Goal: Task Accomplishment & Management: Use online tool/utility

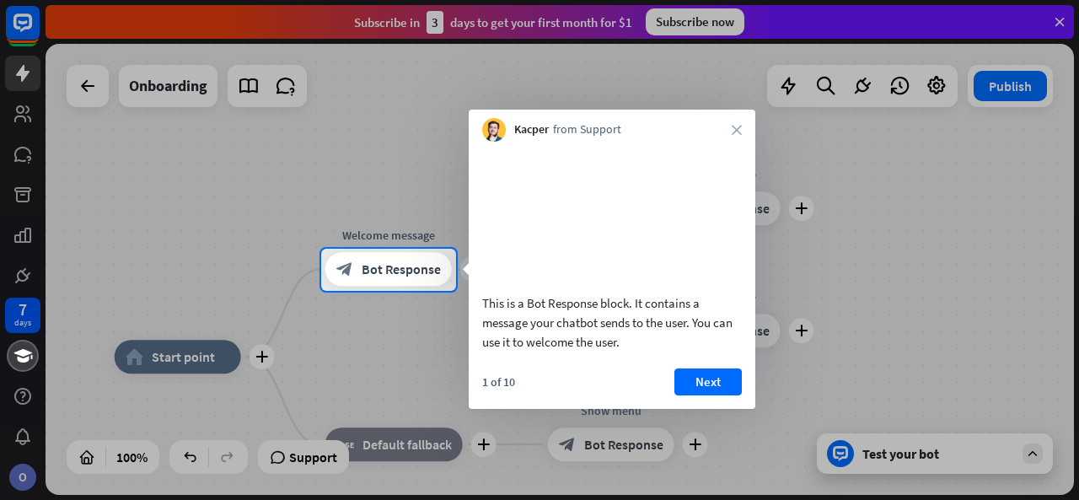
click at [738, 136] on div "Kacper from Support close" at bounding box center [612, 126] width 287 height 32
click at [737, 129] on icon "close" at bounding box center [736, 130] width 10 height 10
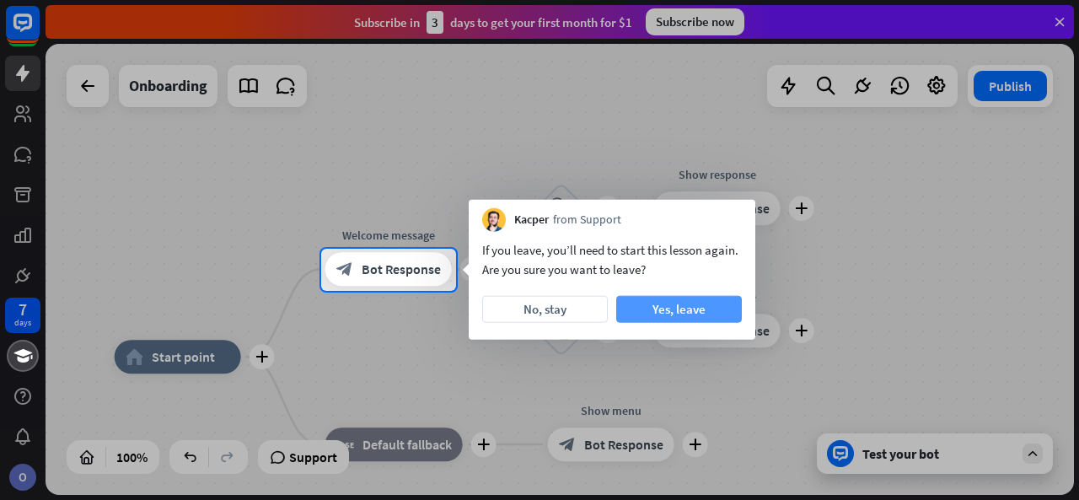
click at [651, 306] on button "Yes, leave" at bounding box center [679, 309] width 126 height 27
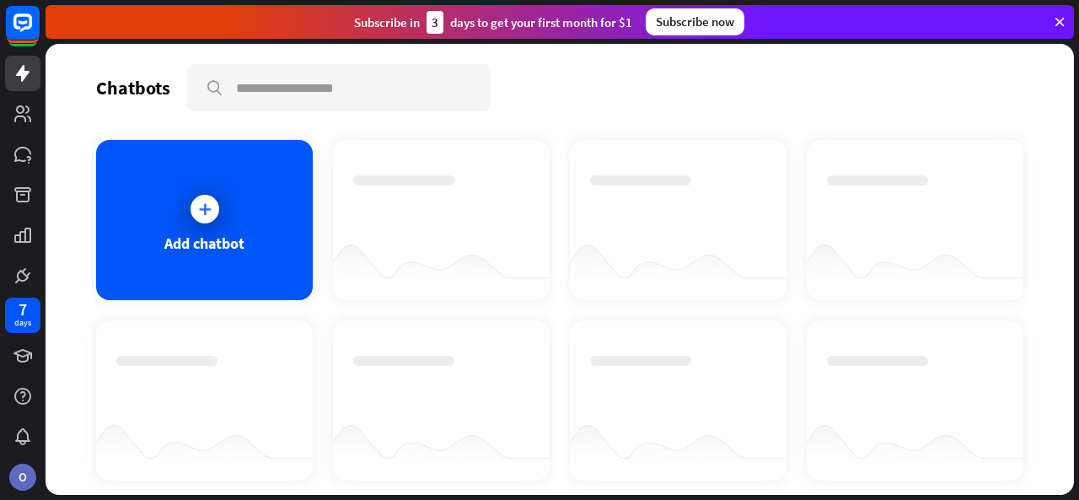
click at [1063, 23] on icon at bounding box center [1059, 21] width 15 height 15
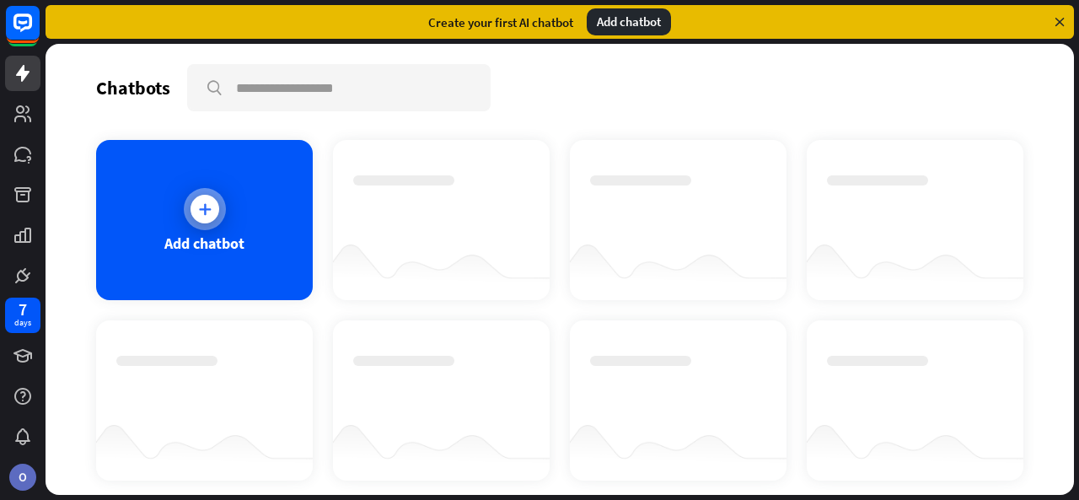
click at [138, 213] on div "Add chatbot" at bounding box center [204, 220] width 217 height 160
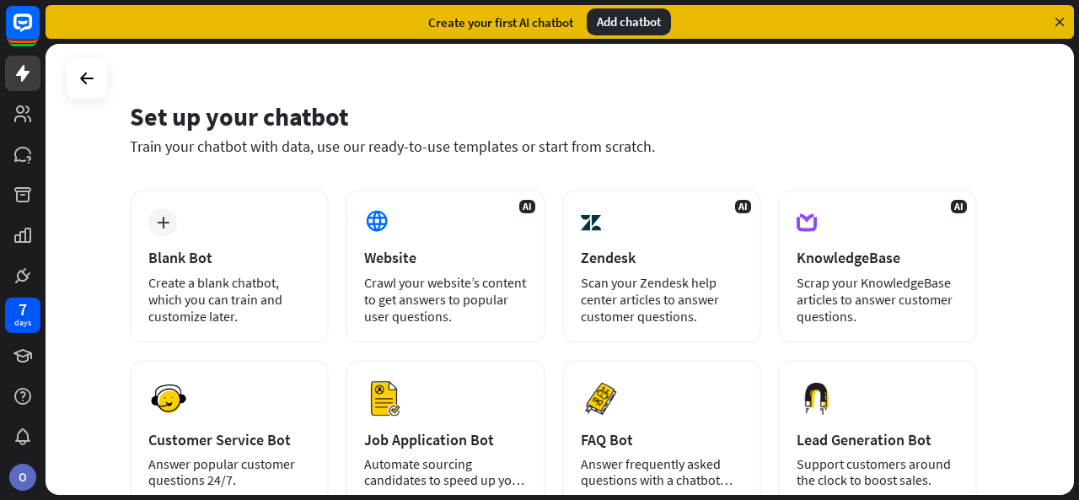
scroll to position [25, 0]
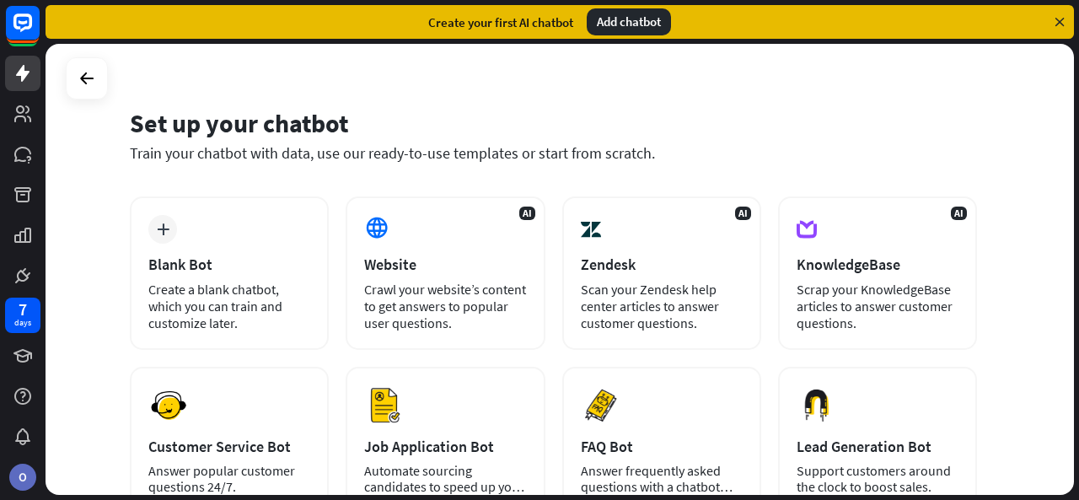
click at [606, 29] on div "Add chatbot" at bounding box center [629, 21] width 84 height 27
click at [34, 140] on link at bounding box center [22, 154] width 35 height 35
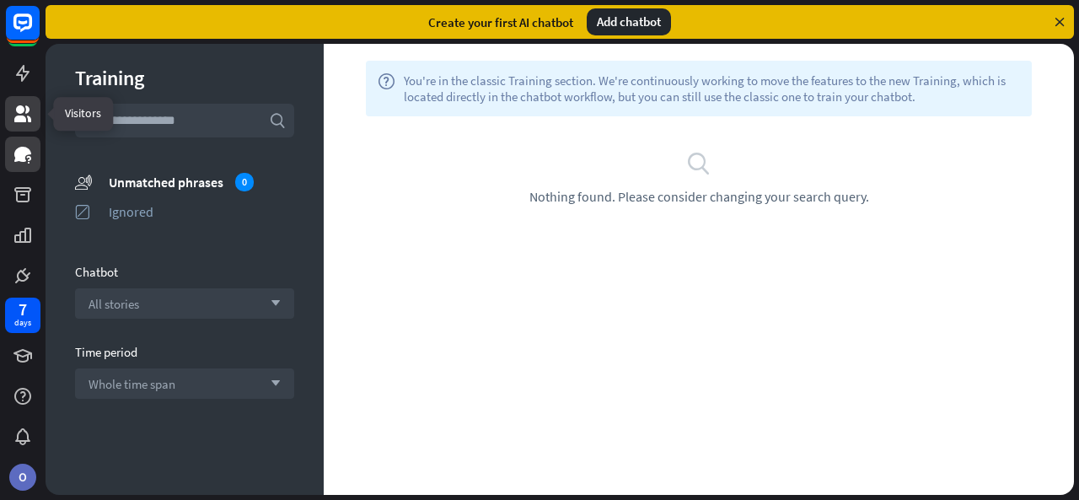
click at [25, 123] on icon at bounding box center [23, 114] width 20 height 20
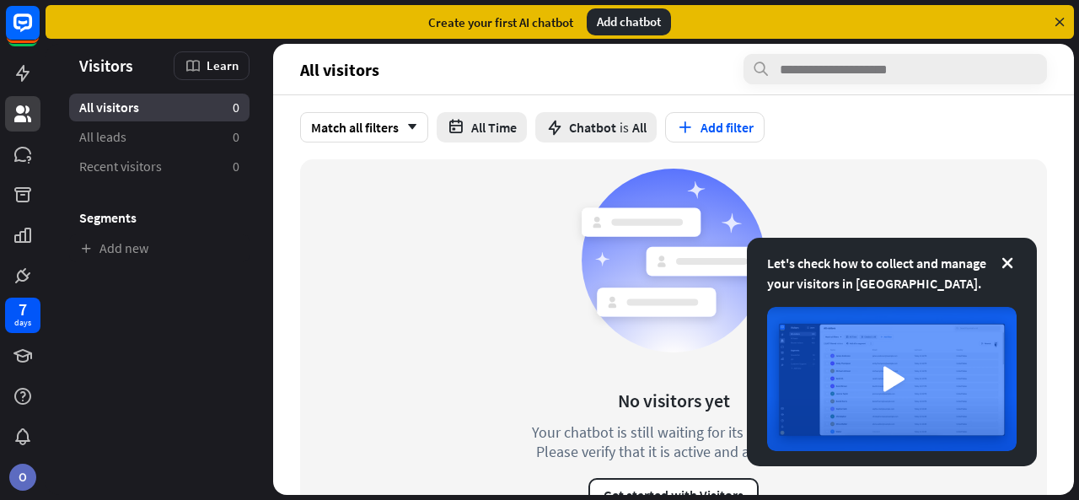
click at [21, 95] on div at bounding box center [23, 146] width 46 height 292
click at [27, 67] on icon at bounding box center [23, 73] width 20 height 20
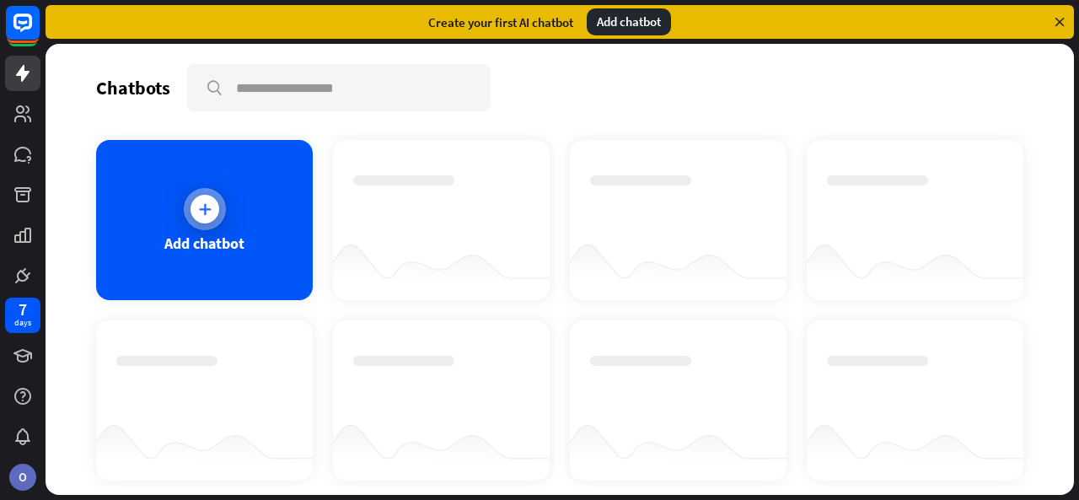
click at [185, 219] on div at bounding box center [205, 209] width 42 height 42
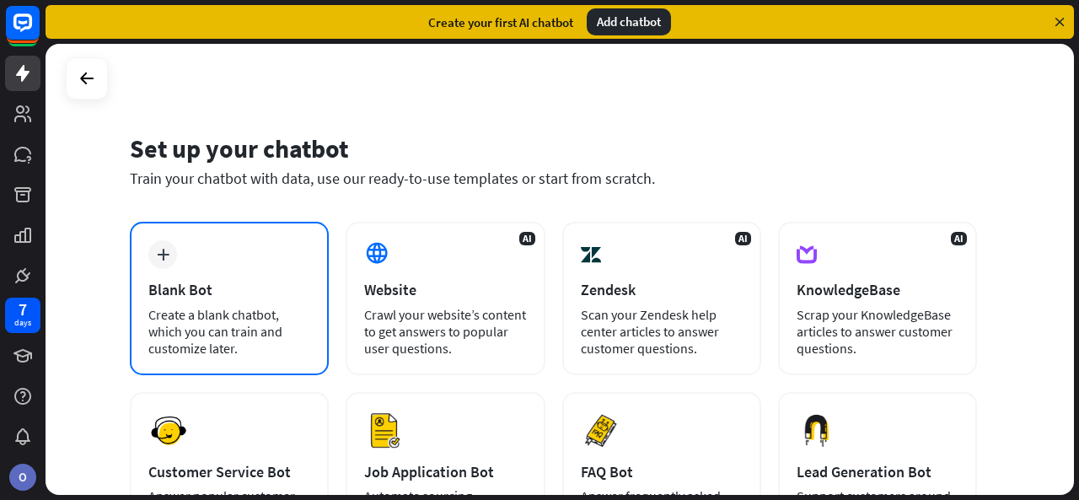
click at [226, 270] on div "plus Blank Bot Create a blank chatbot, which you can train and customize later." at bounding box center [229, 298] width 199 height 153
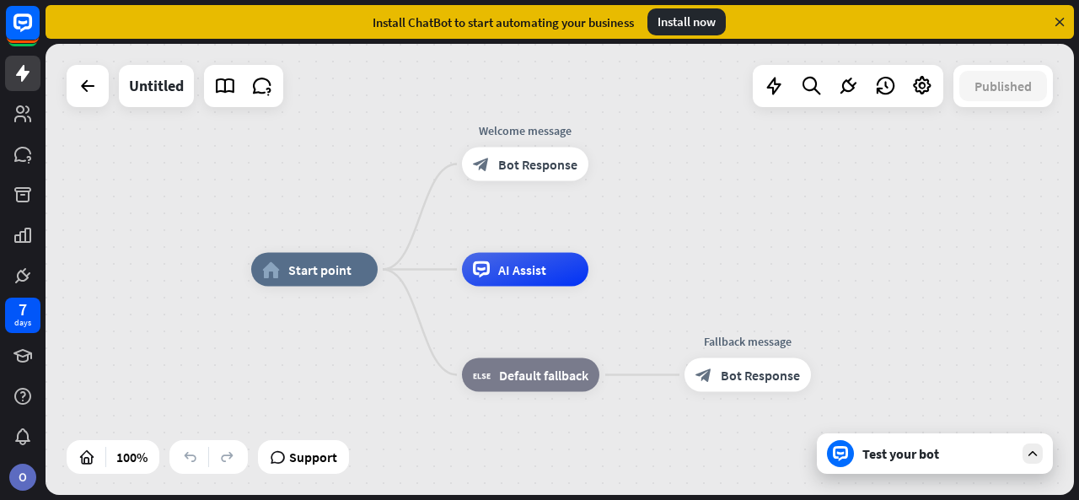
click at [356, 377] on div "home_2 Start point Welcome message block_bot_response Bot Response AI Assist bl…" at bounding box center [765, 495] width 1028 height 451
click at [327, 287] on div "Edit name more_horiz plus home_2 Start point" at bounding box center [314, 270] width 126 height 34
click at [408, 273] on div "plus" at bounding box center [398, 269] width 25 height 25
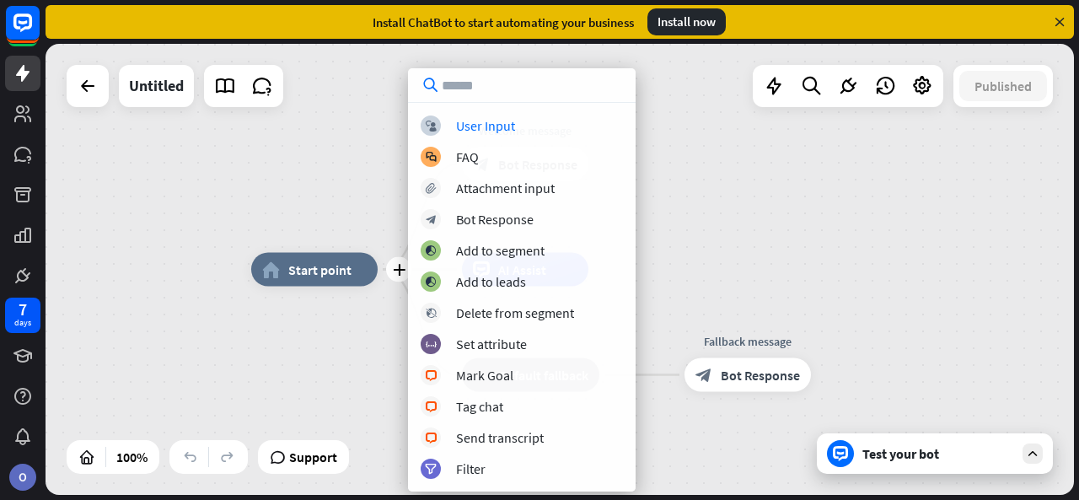
click at [192, 171] on div "plus home_2 Start point Welcome message block_bot_response Bot Response AI Assi…" at bounding box center [560, 269] width 1028 height 451
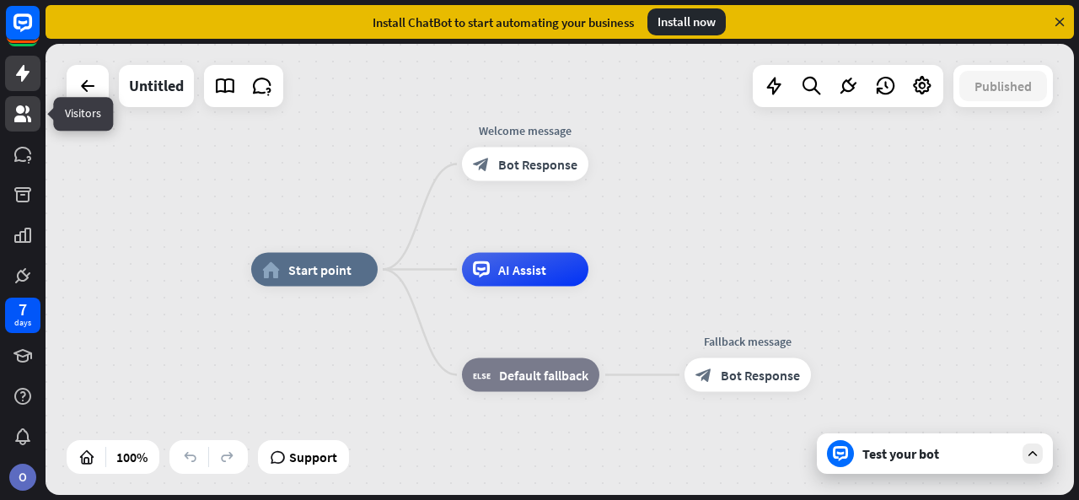
click at [17, 123] on icon at bounding box center [23, 114] width 20 height 20
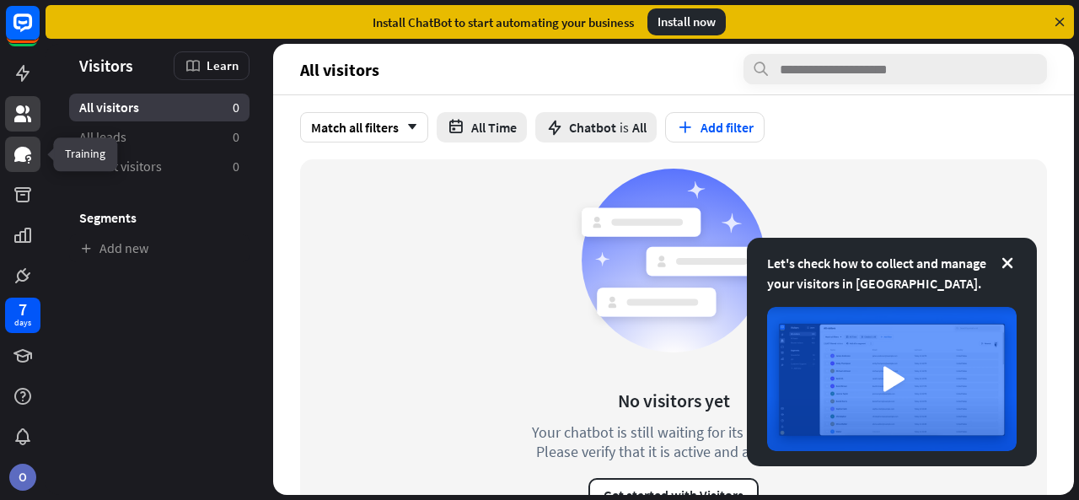
click at [23, 158] on icon at bounding box center [22, 154] width 17 height 15
